Goal: Information Seeking & Learning: Learn about a topic

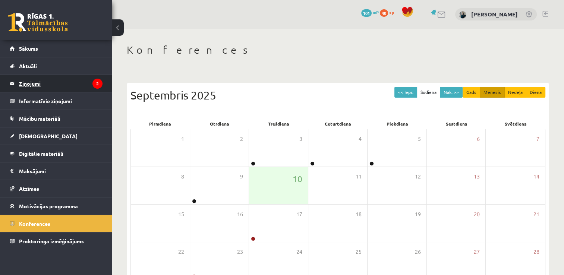
click at [33, 79] on legend "Ziņojumi 2" at bounding box center [61, 83] width 84 height 17
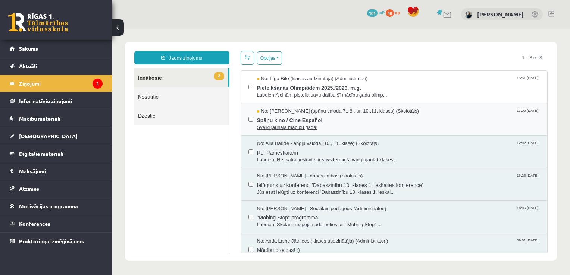
click at [275, 129] on span "Sveiki jaunajā mācību gadā!" at bounding box center [398, 127] width 283 height 7
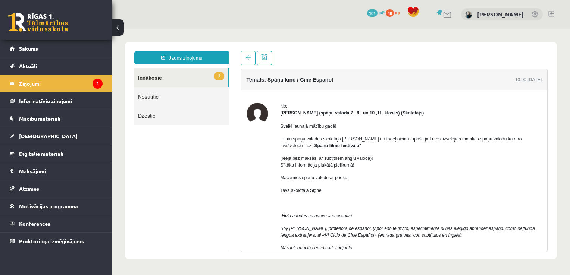
click at [152, 75] on link "1 Ienākošie" at bounding box center [181, 77] width 94 height 19
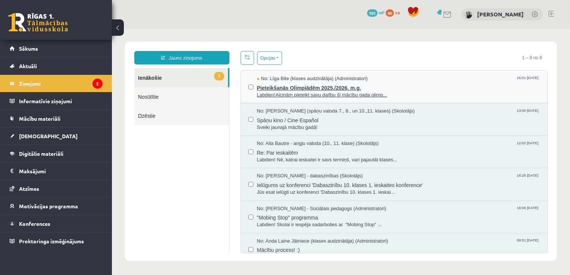
click at [284, 93] on span "Labdien!Aicinām pieteikt savu dalību šī mācību gada olimp..." at bounding box center [398, 95] width 283 height 7
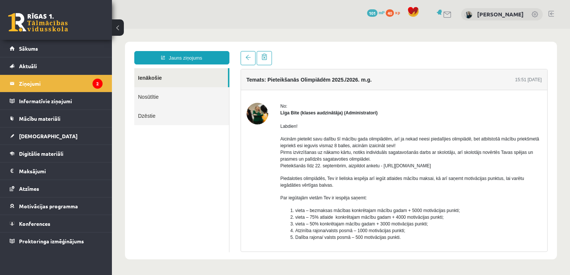
drag, startPoint x: 460, startPoint y: 166, endPoint x: 383, endPoint y: 169, distance: 77.3
click at [383, 169] on p "Aicinām pieteikt savu dalību šī mācību gada olimpiādēm, arī ja nekad neesi pied…" at bounding box center [412, 153] width 262 height 34
copy p "[URL][DOMAIN_NAME]"
click at [27, 153] on span "Digitālie materiāli" at bounding box center [41, 153] width 44 height 7
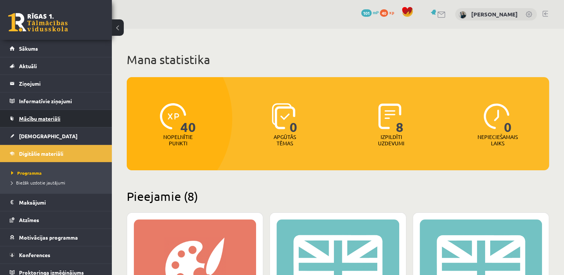
click at [32, 116] on span "Mācību materiāli" at bounding box center [39, 118] width 41 height 7
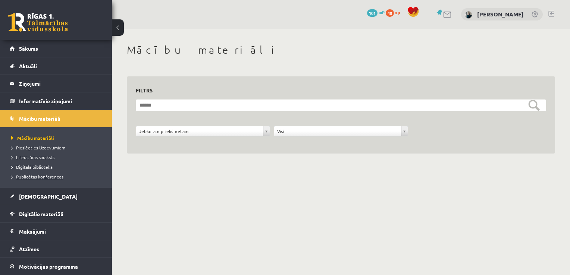
click at [38, 178] on span "Publicētas konferences" at bounding box center [37, 177] width 52 height 6
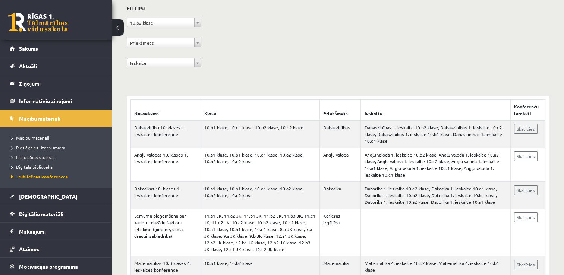
scroll to position [112, 0]
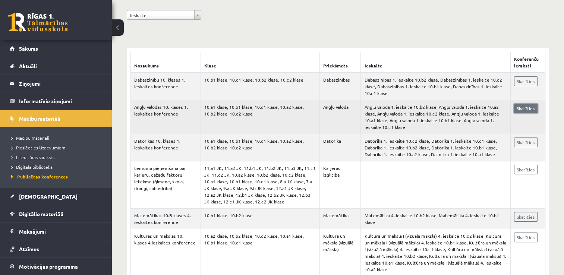
click at [527, 107] on link "Skatīties" at bounding box center [526, 109] width 24 height 10
